Goal: Task Accomplishment & Management: Manage account settings

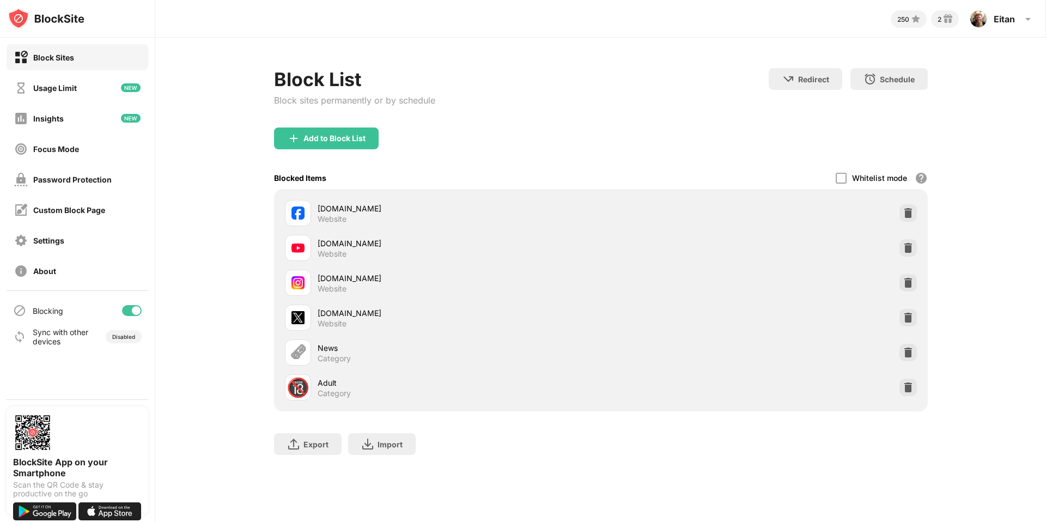
click at [127, 312] on div at bounding box center [132, 310] width 20 height 11
